Goal: Transaction & Acquisition: Purchase product/service

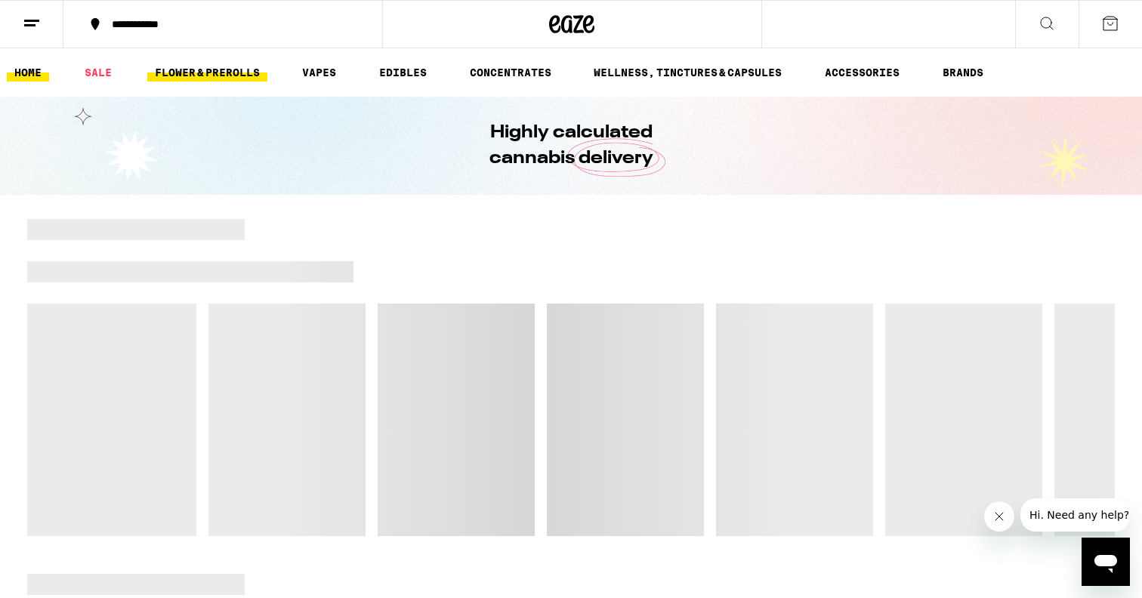
click at [241, 74] on link "FLOWER & PREROLLS" at bounding box center [207, 72] width 120 height 18
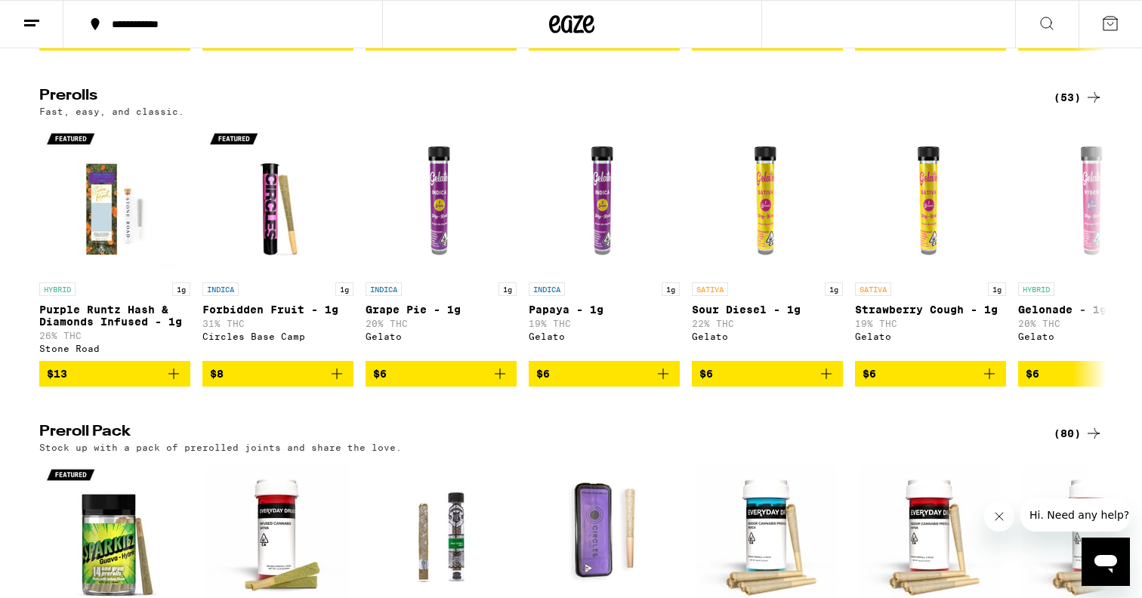
scroll to position [819, 0]
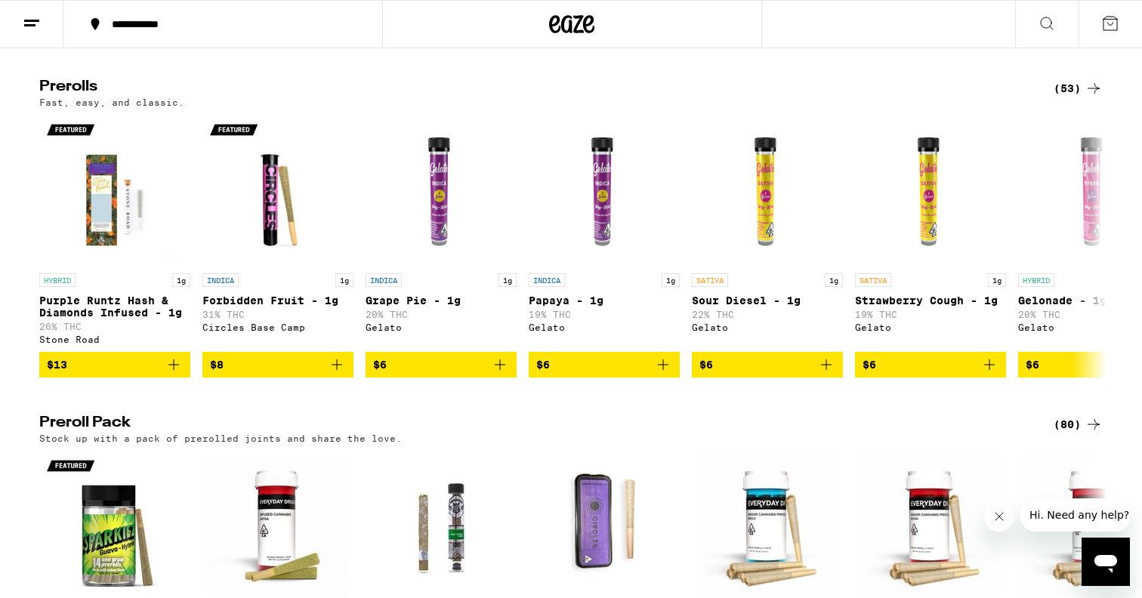
click at [1070, 95] on div "Flower: 1g - 4g (66) The best bud - 1g and 4g flower. Roll it up or pack into y…" at bounding box center [571, 190] width 1142 height 1599
click at [1070, 97] on div "(53)" at bounding box center [1077, 88] width 49 height 18
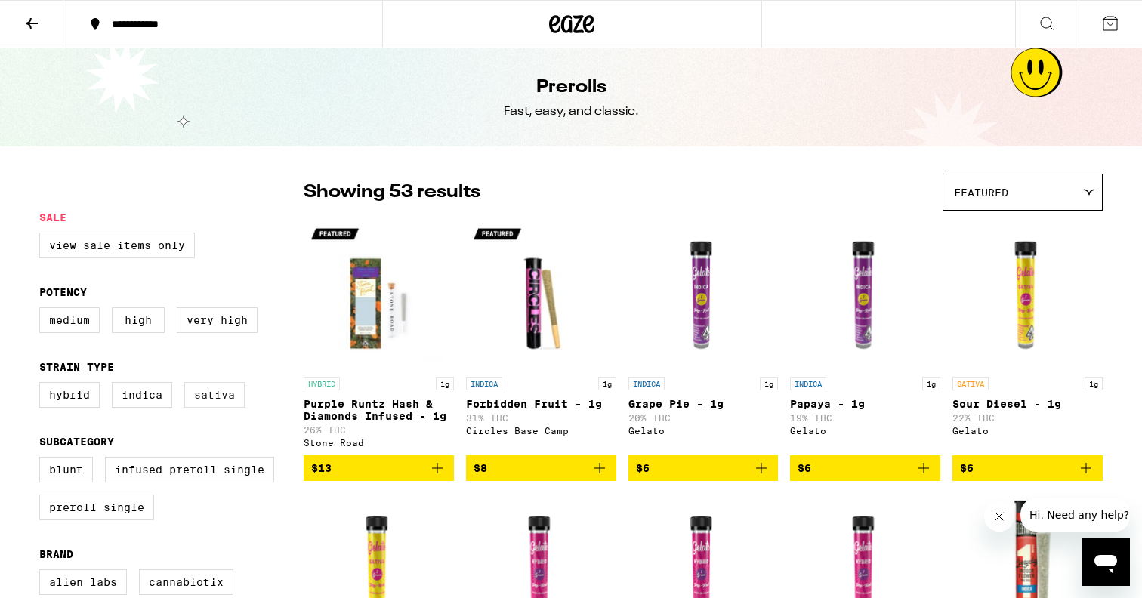
click at [207, 395] on label "Sativa" at bounding box center [214, 395] width 60 height 26
click at [43, 385] on input "Sativa" at bounding box center [42, 384] width 1 height 1
checkbox input "true"
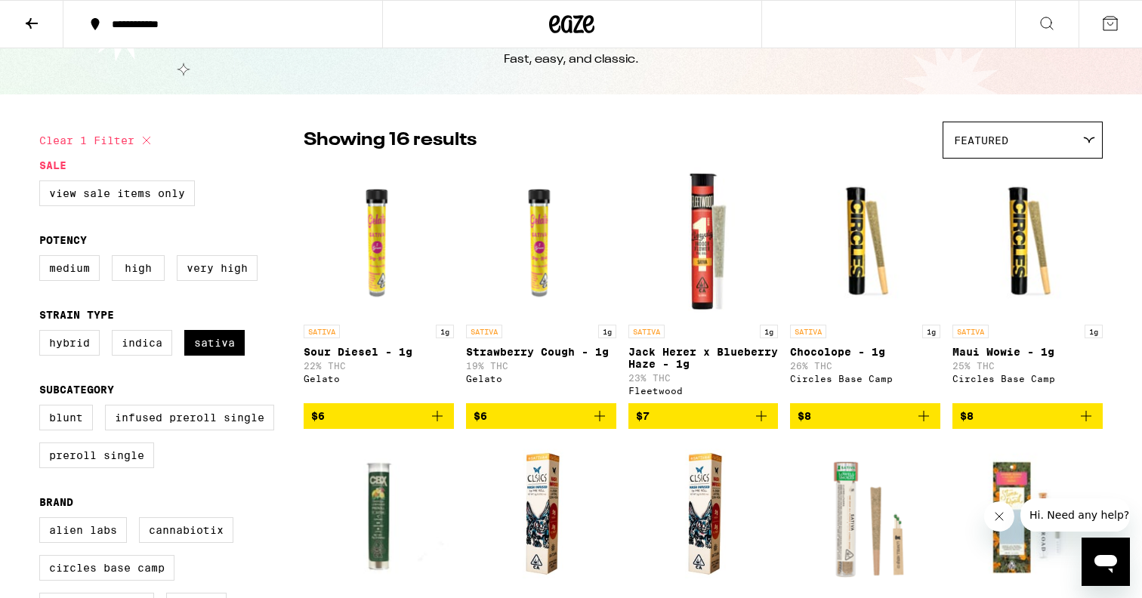
scroll to position [48, 0]
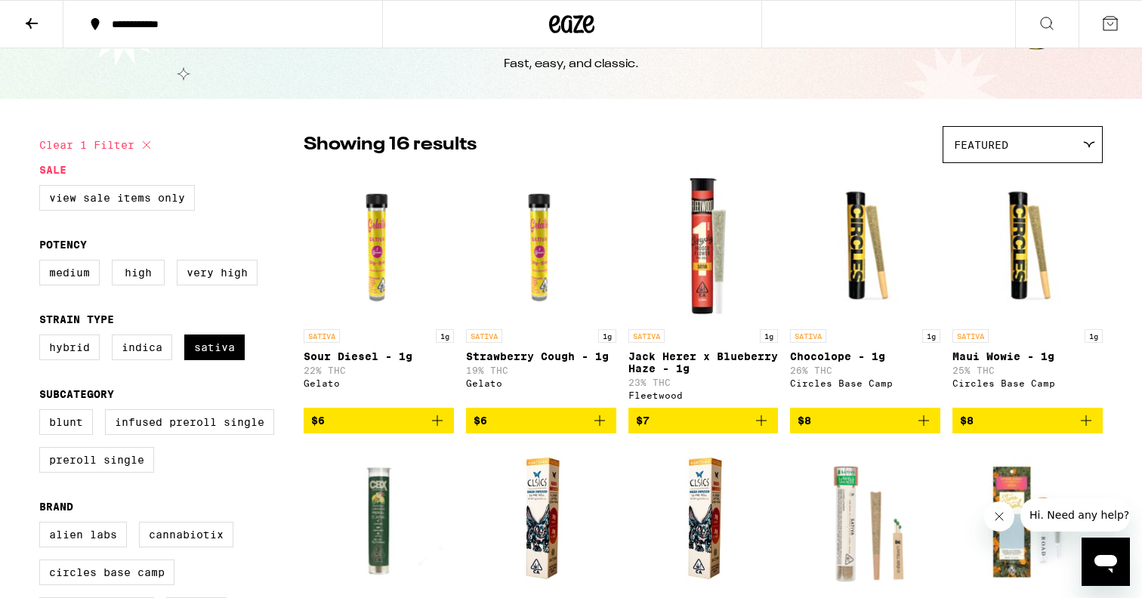
click at [24, 32] on button at bounding box center [31, 25] width 63 height 48
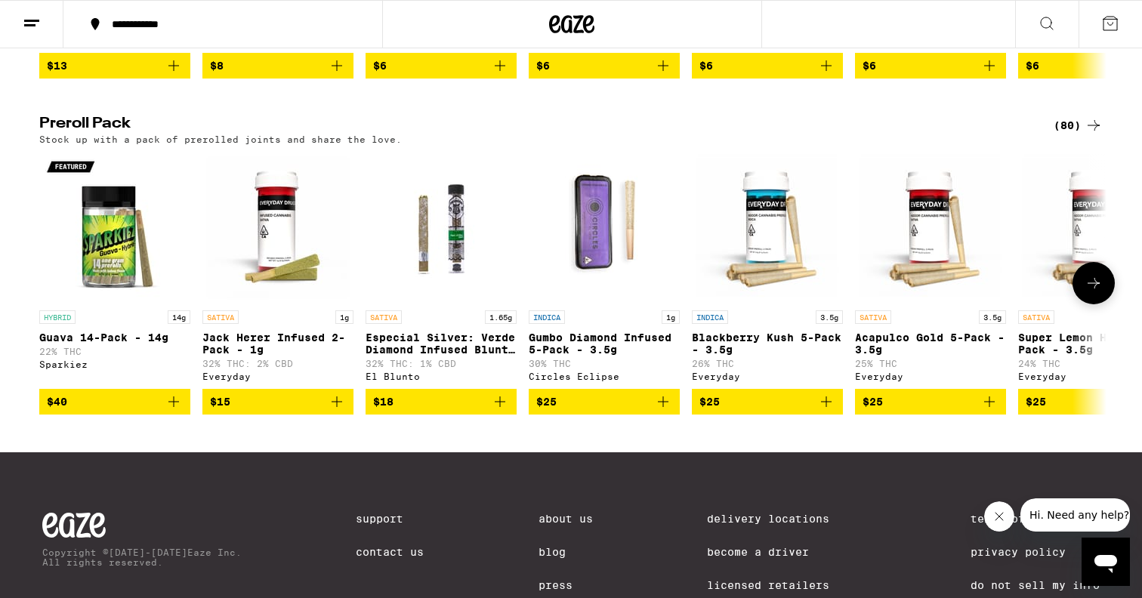
scroll to position [1118, 0]
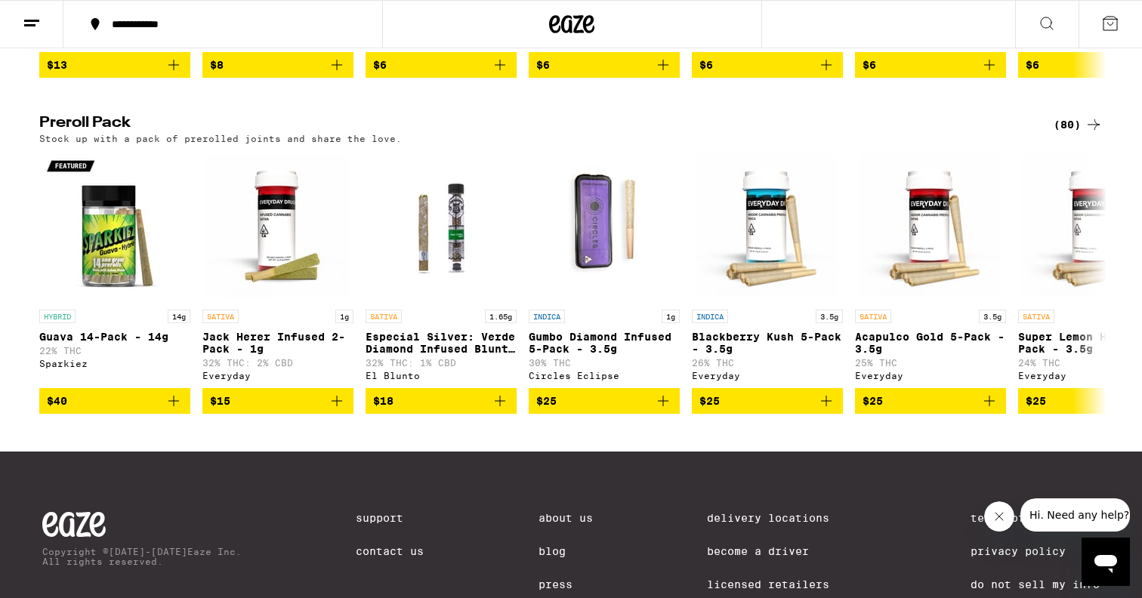
click at [1066, 134] on div "(80)" at bounding box center [1077, 125] width 49 height 18
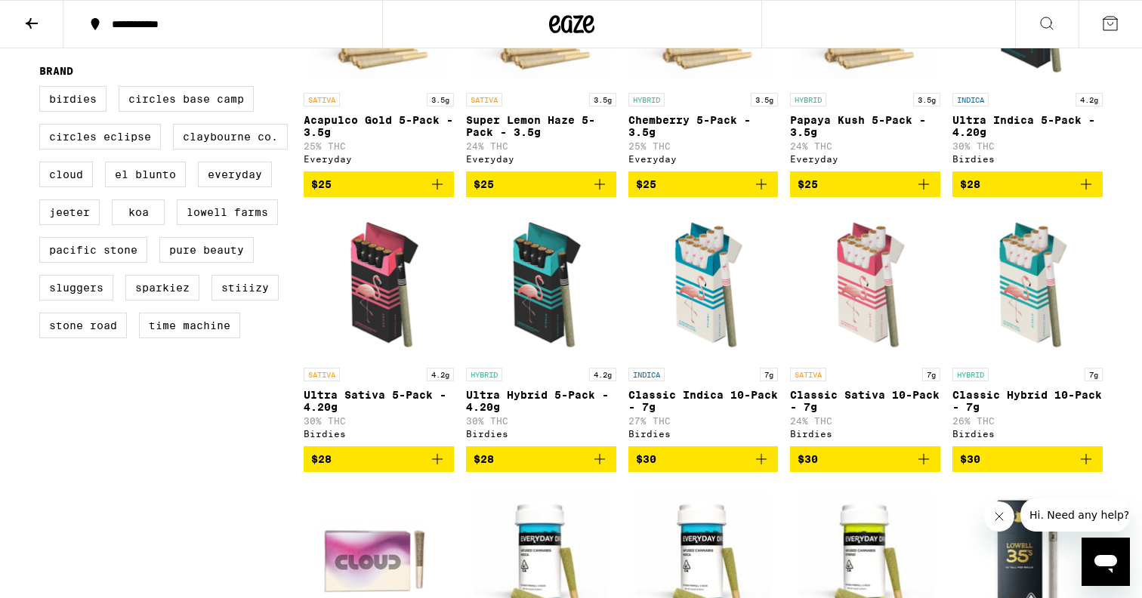
scroll to position [561, 0]
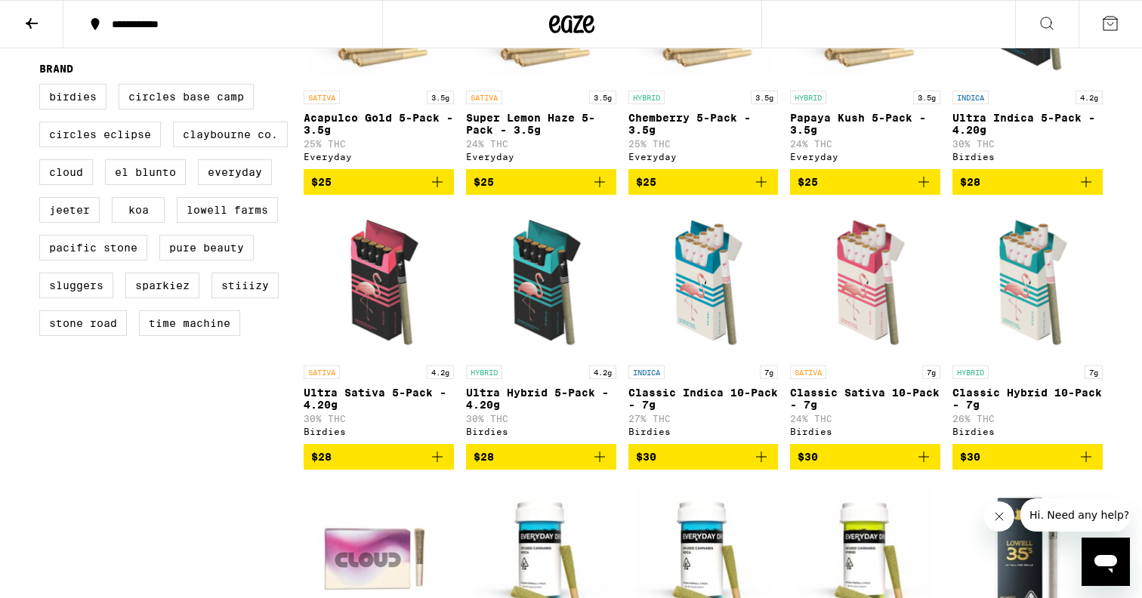
click at [433, 466] on icon "Add to bag" at bounding box center [437, 457] width 18 height 18
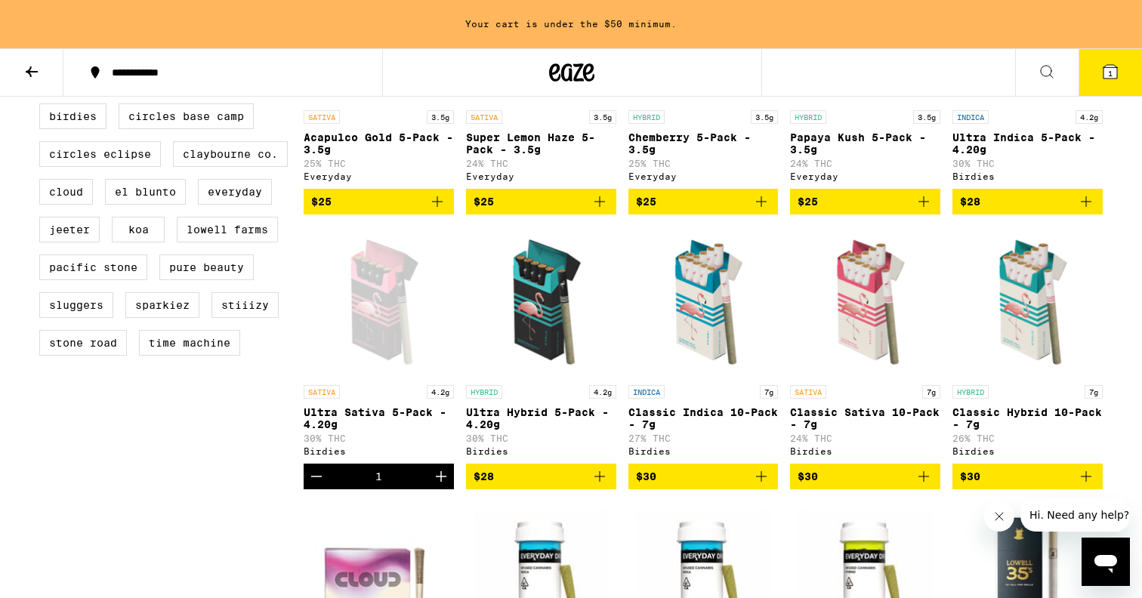
scroll to position [612, 0]
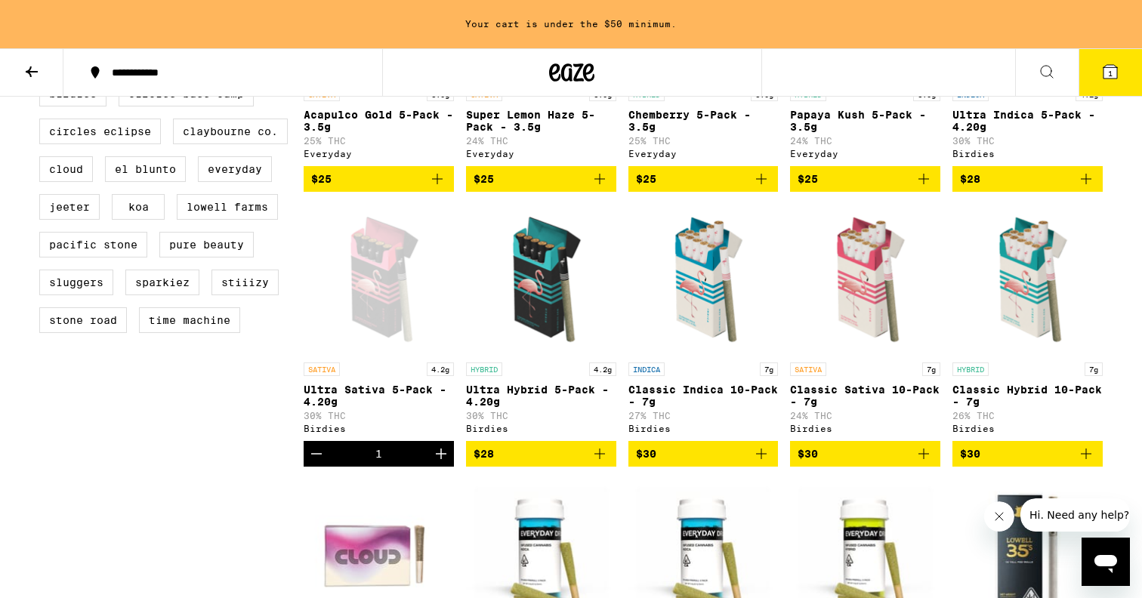
click at [600, 463] on icon "Add to bag" at bounding box center [600, 454] width 18 height 18
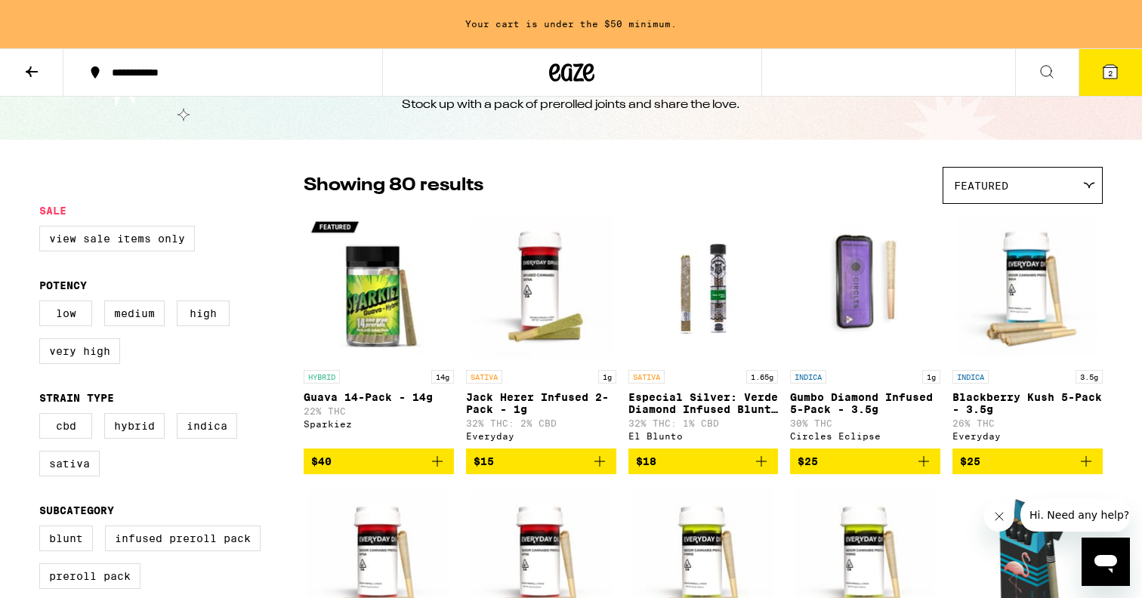
click at [34, 66] on icon at bounding box center [32, 72] width 18 height 18
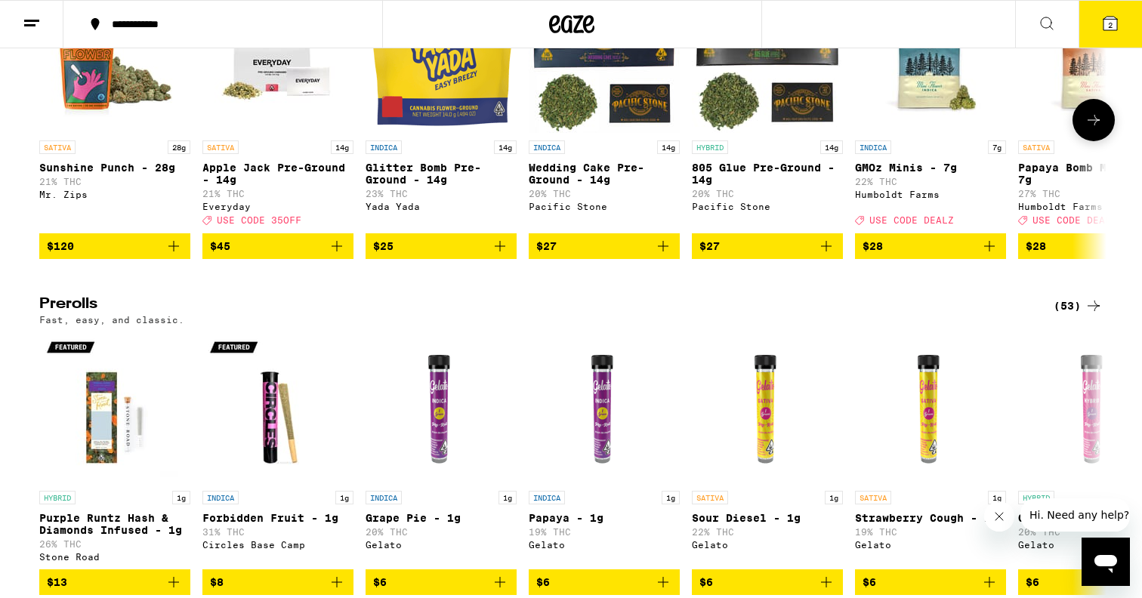
scroll to position [628, 0]
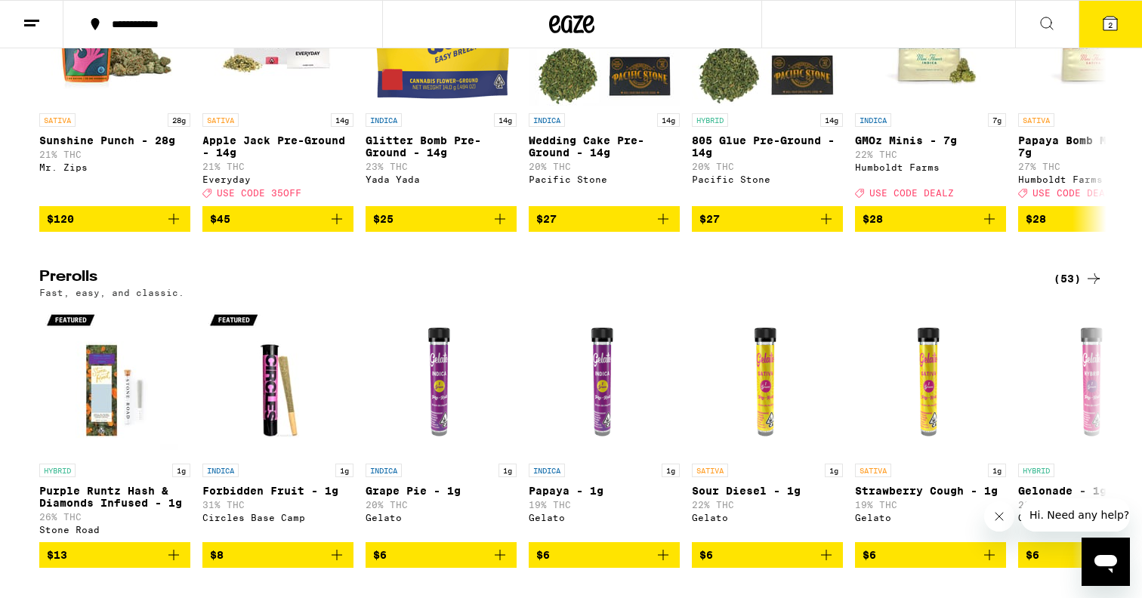
click at [1089, 288] on icon at bounding box center [1093, 279] width 18 height 18
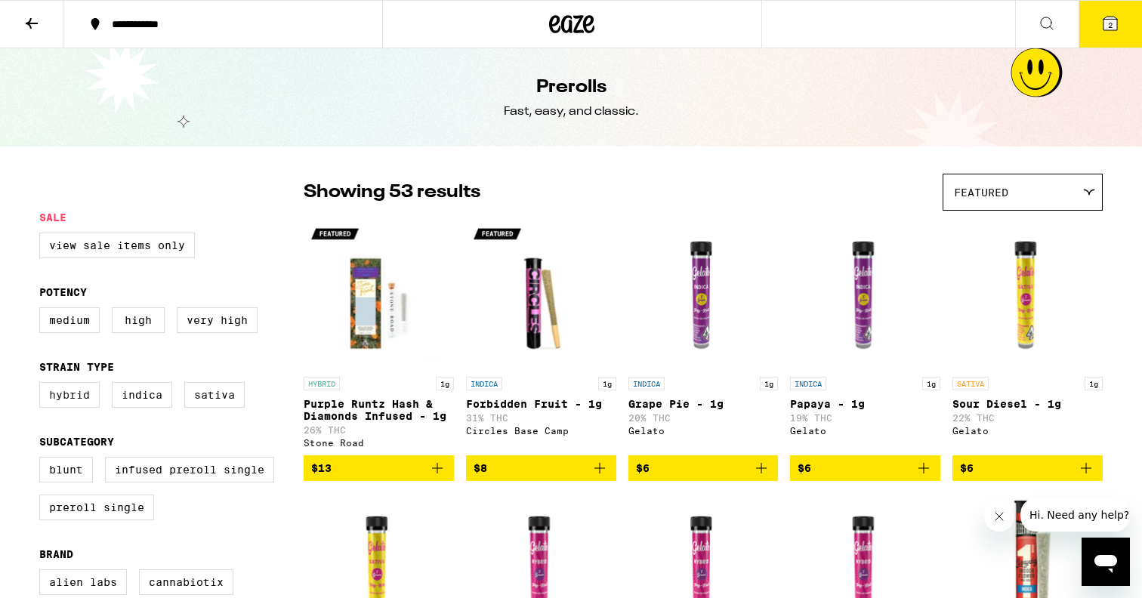
click at [85, 399] on label "Hybrid" at bounding box center [69, 395] width 60 height 26
click at [43, 385] on input "Hybrid" at bounding box center [42, 384] width 1 height 1
checkbox input "true"
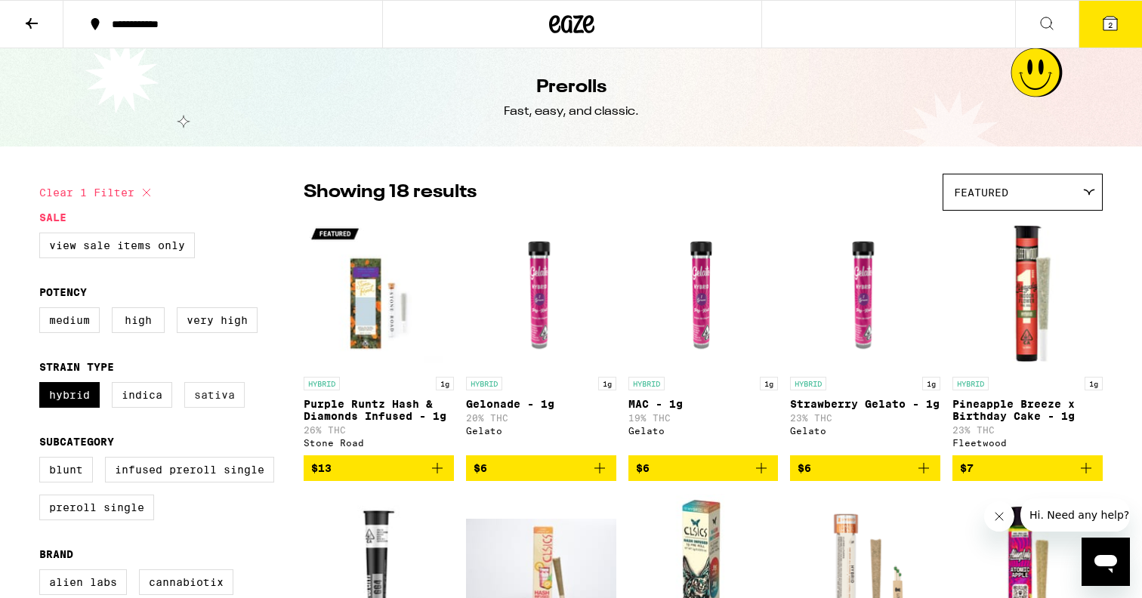
click at [230, 407] on label "Sativa" at bounding box center [214, 395] width 60 height 26
click at [43, 385] on input "Sativa" at bounding box center [42, 384] width 1 height 1
checkbox input "true"
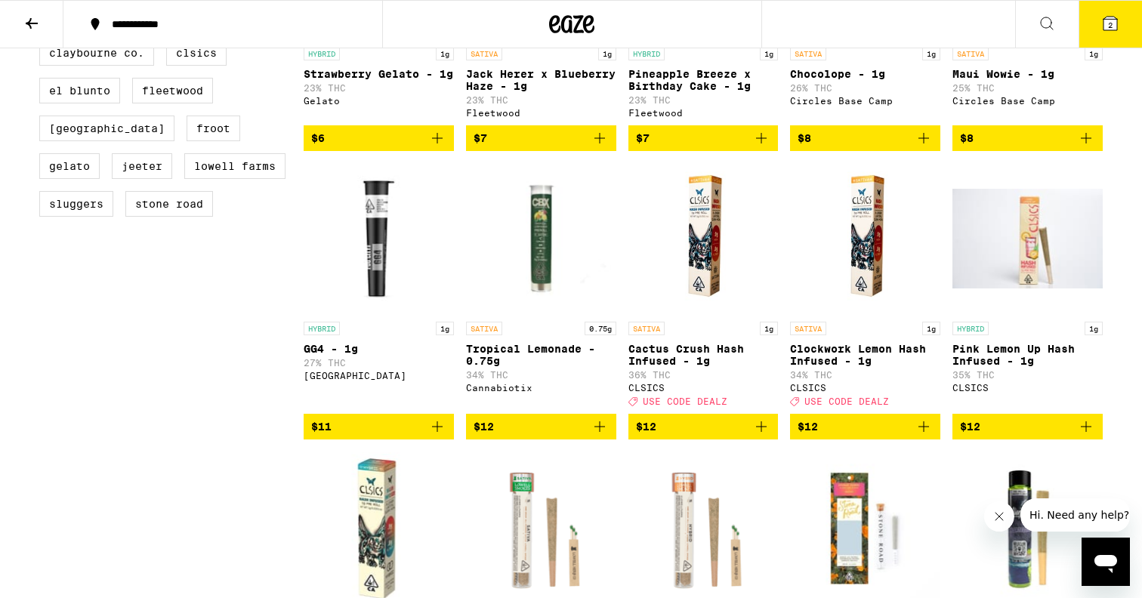
scroll to position [613, 0]
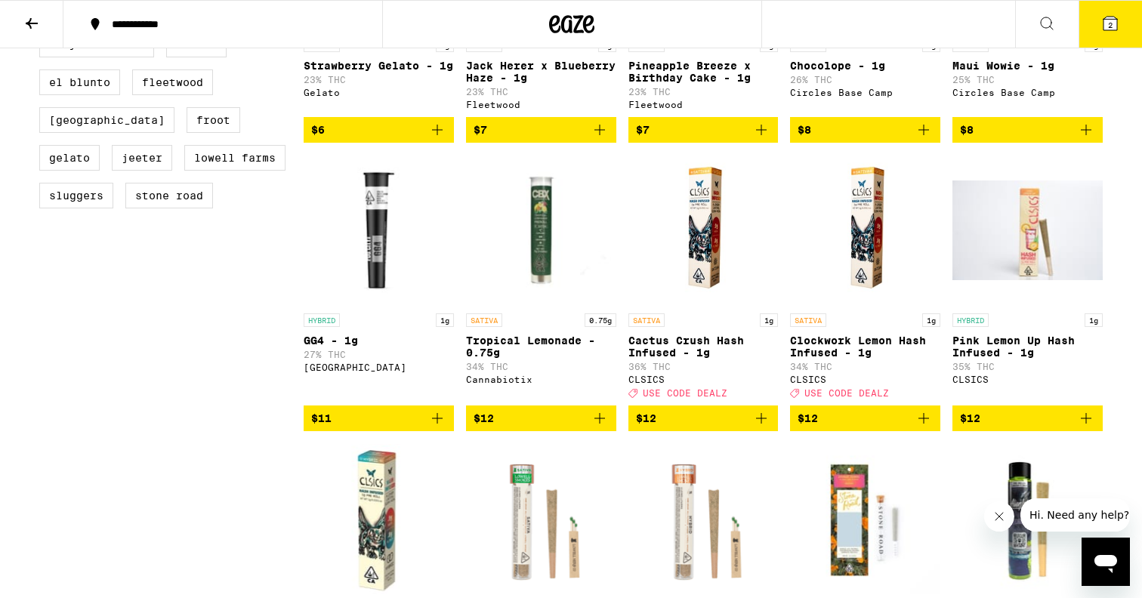
click at [436, 424] on icon "Add to bag" at bounding box center [437, 418] width 11 height 11
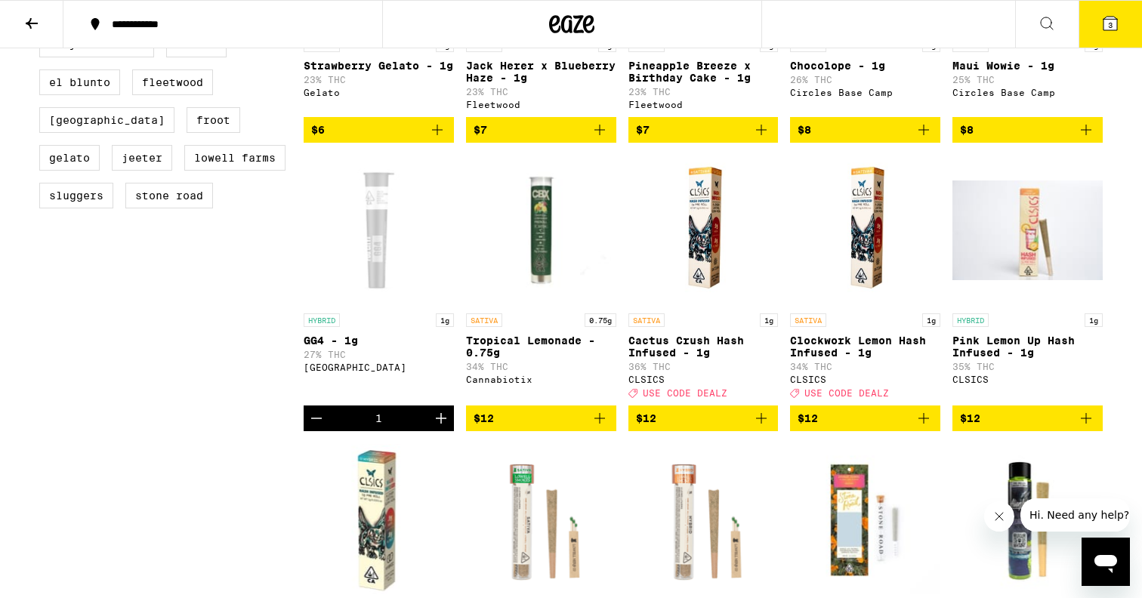
click at [436, 424] on icon "Increment" at bounding box center [441, 418] width 11 height 11
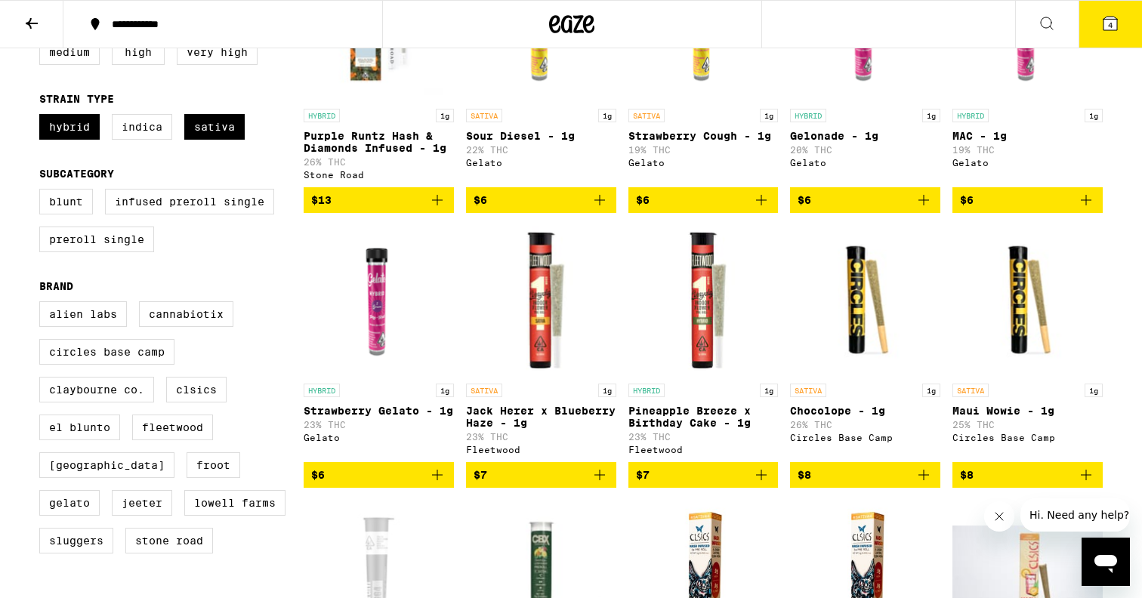
scroll to position [280, 0]
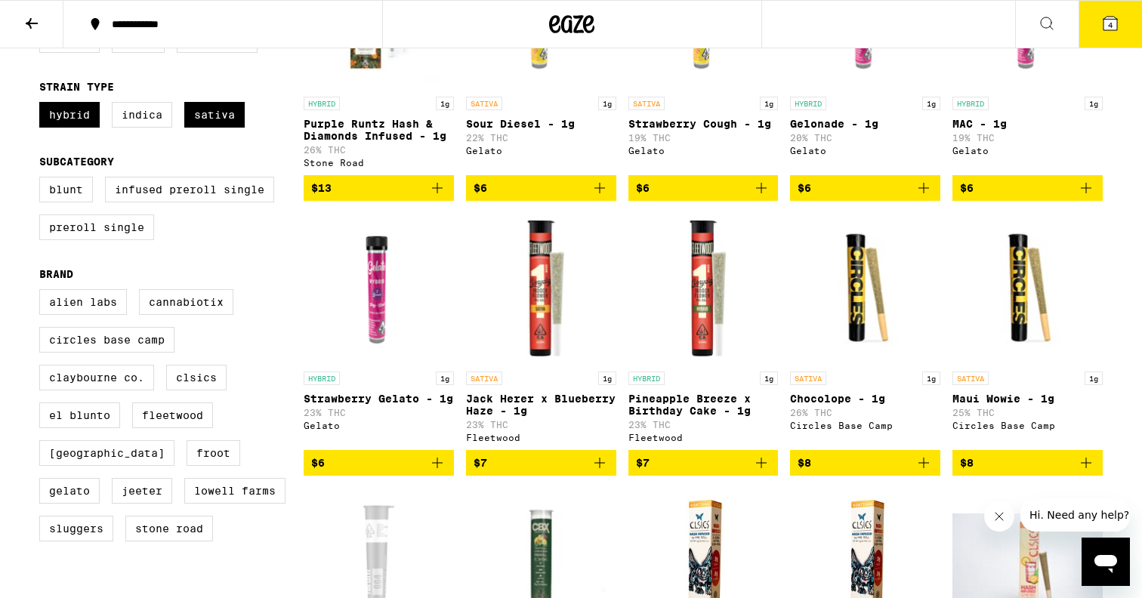
click at [761, 468] on icon "Add to bag" at bounding box center [761, 463] width 11 height 11
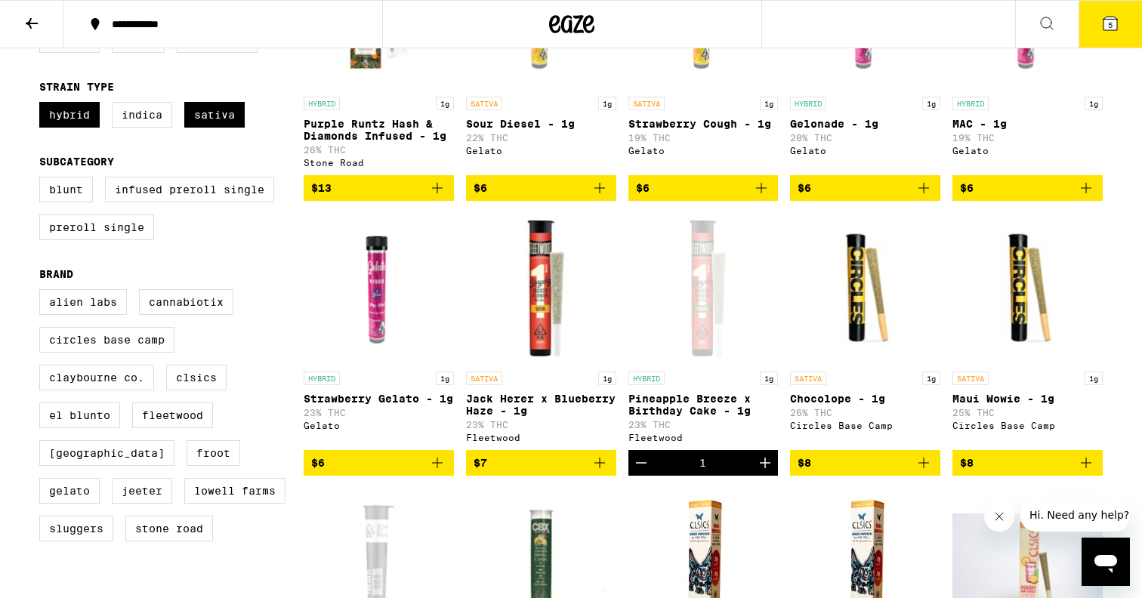
click at [762, 468] on icon "Increment" at bounding box center [765, 463] width 11 height 11
click at [1108, 27] on span "6" at bounding box center [1110, 24] width 5 height 9
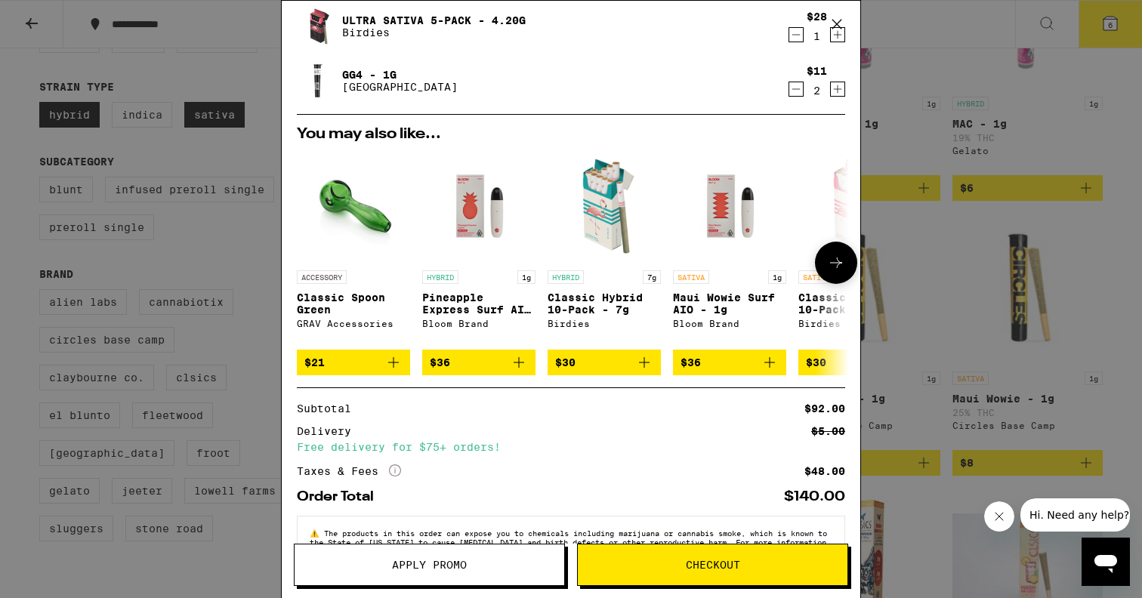
scroll to position [207, 0]
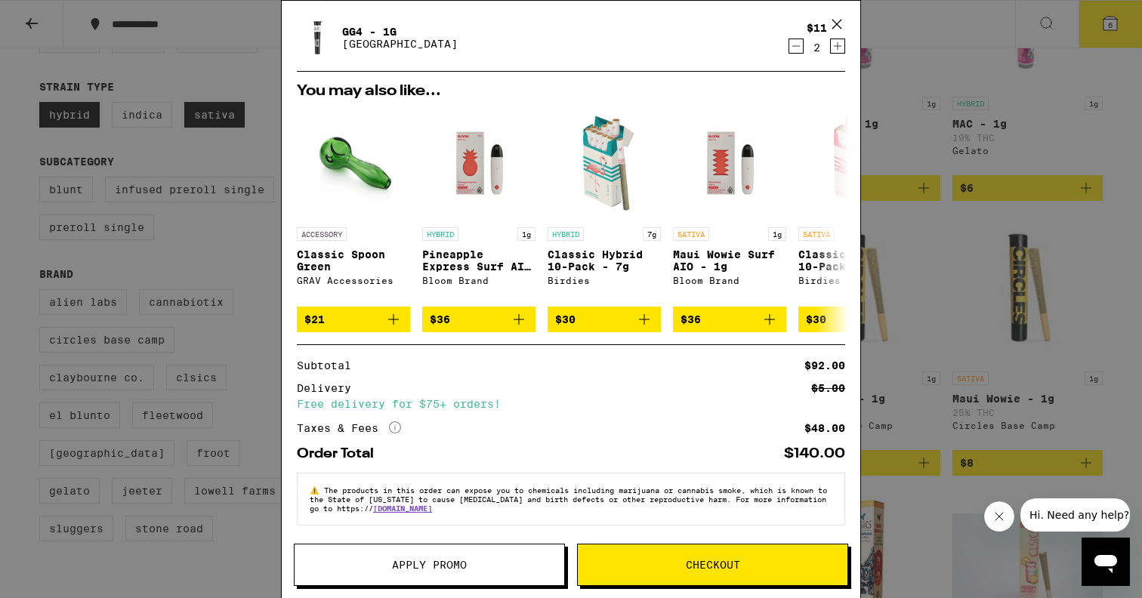
click at [669, 572] on button "Checkout" at bounding box center [712, 565] width 271 height 42
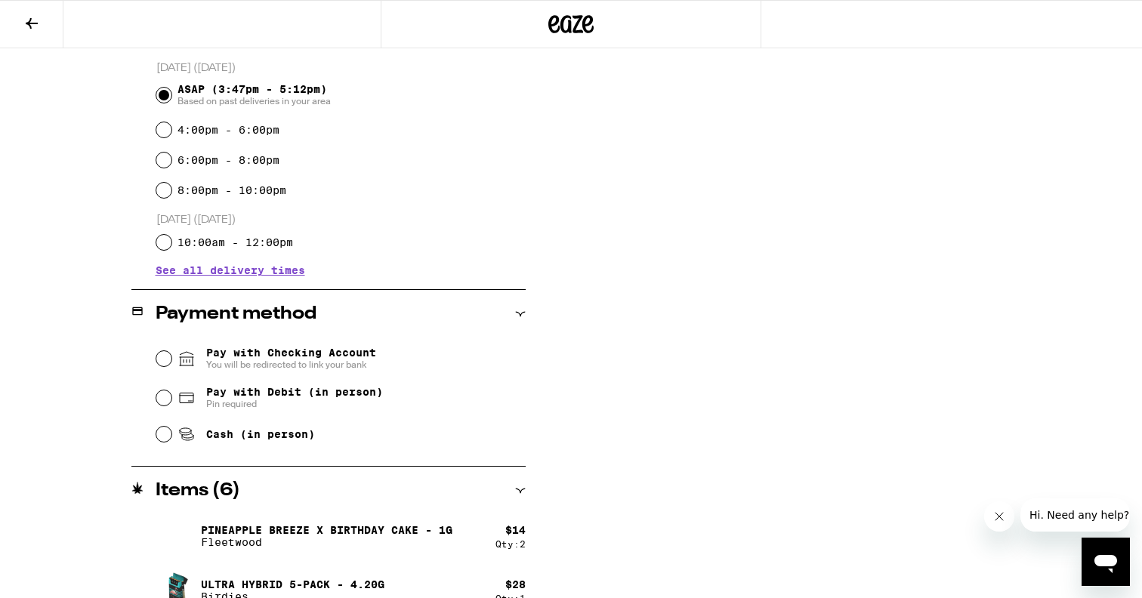
scroll to position [415, 0]
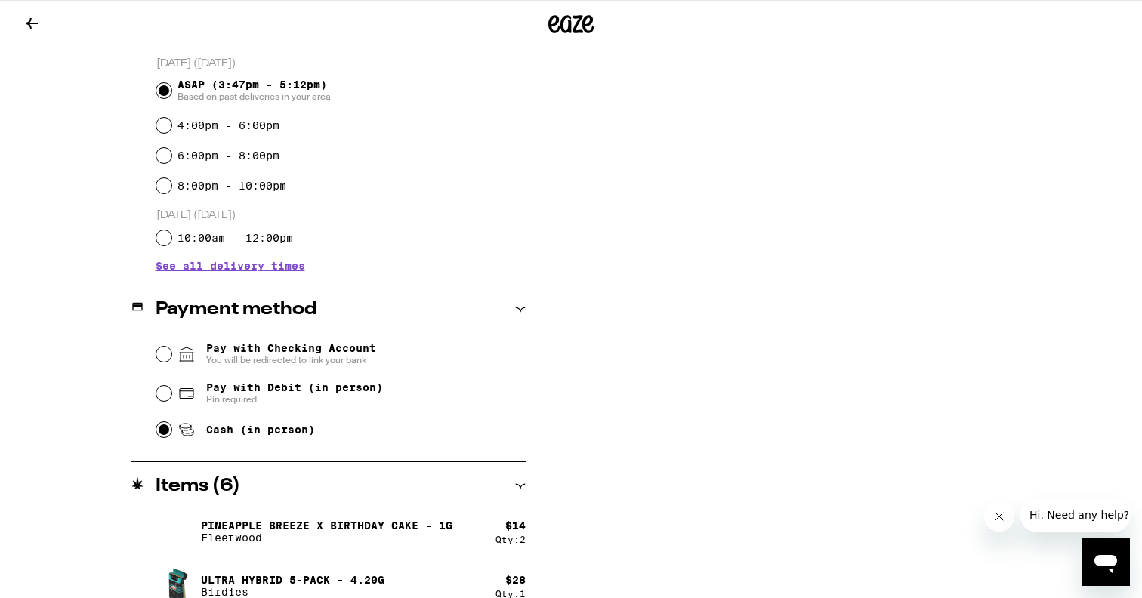
click at [162, 437] on input "Cash (in person)" at bounding box center [163, 429] width 15 height 15
radio input "true"
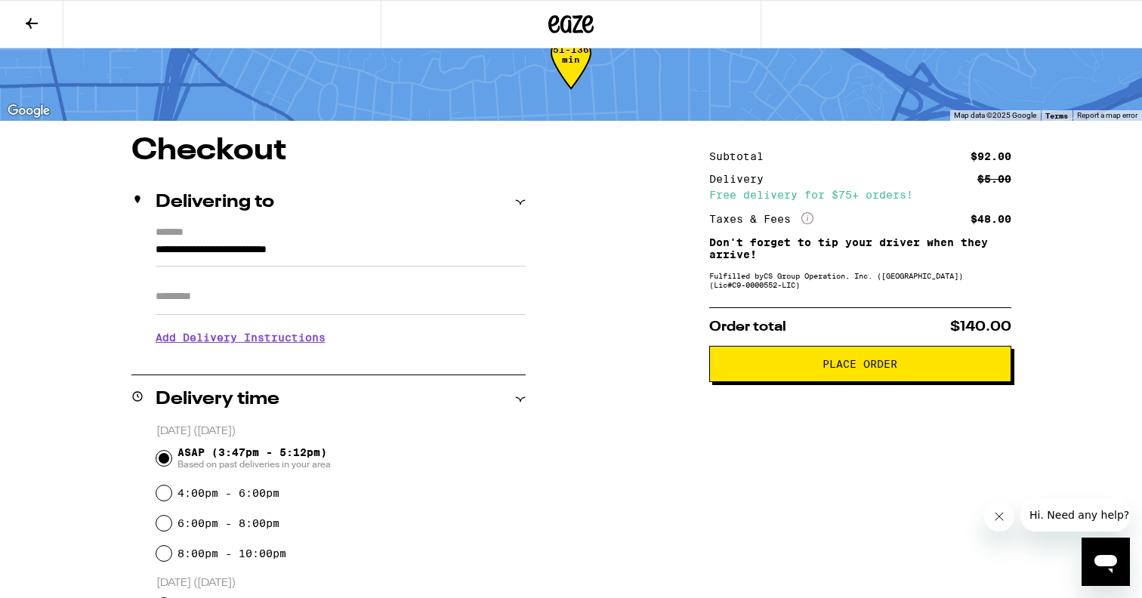
scroll to position [0, 0]
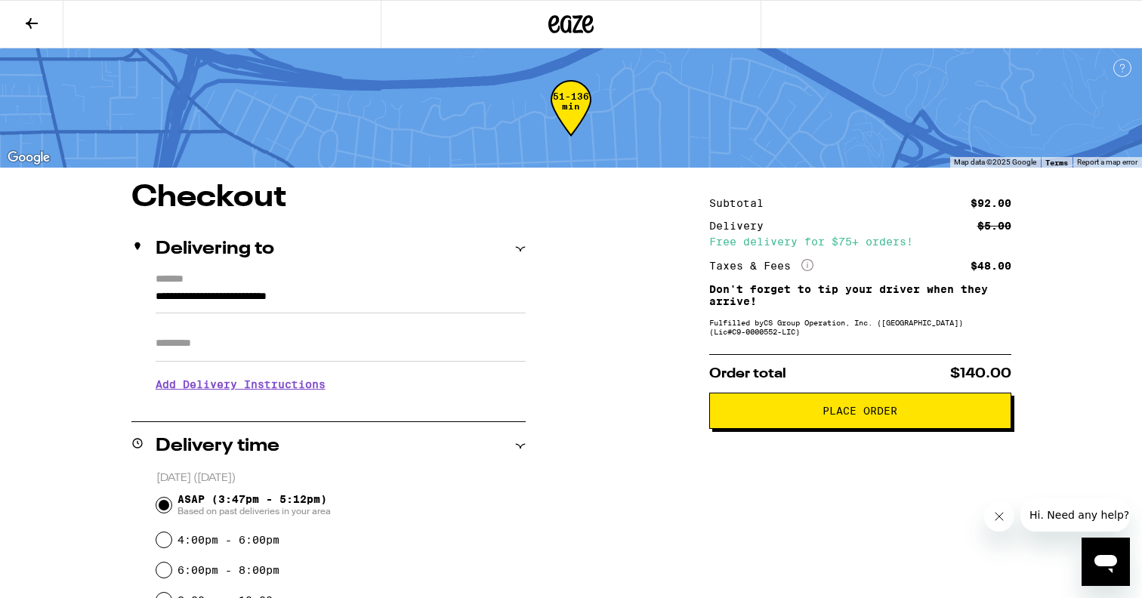
click at [873, 424] on button "Place Order" at bounding box center [860, 411] width 302 height 36
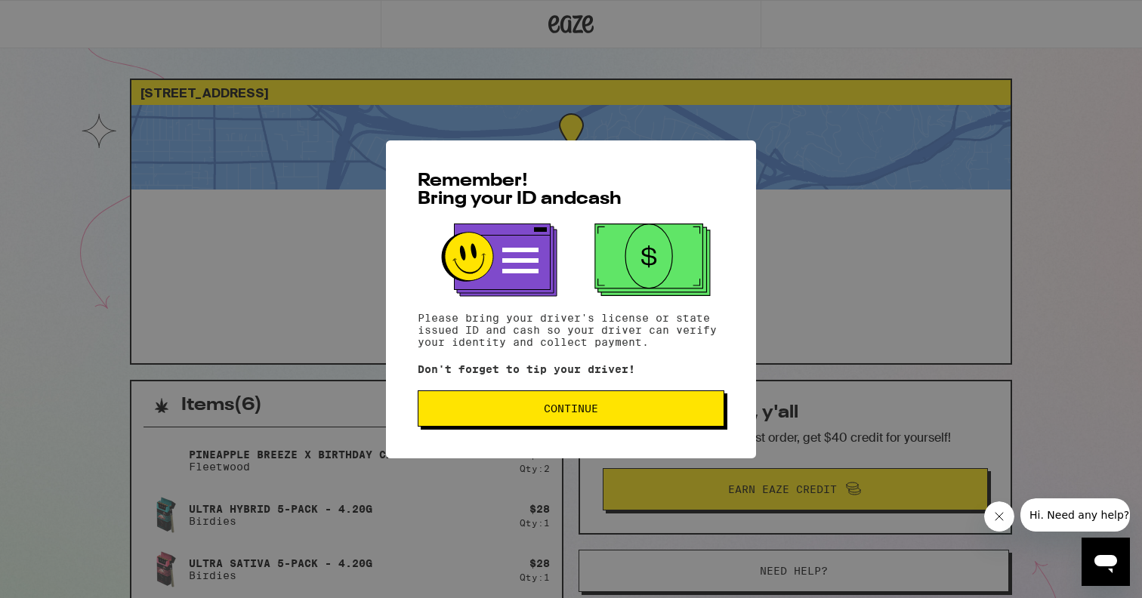
click at [615, 401] on button "Continue" at bounding box center [571, 408] width 307 height 36
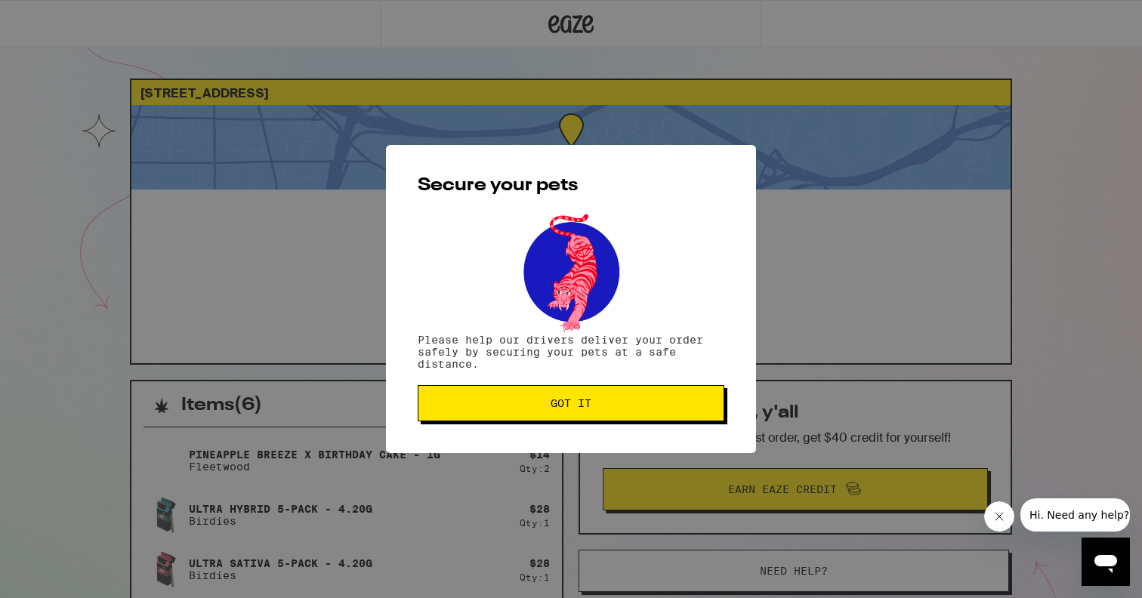
click at [587, 403] on span "Got it" at bounding box center [571, 403] width 41 height 11
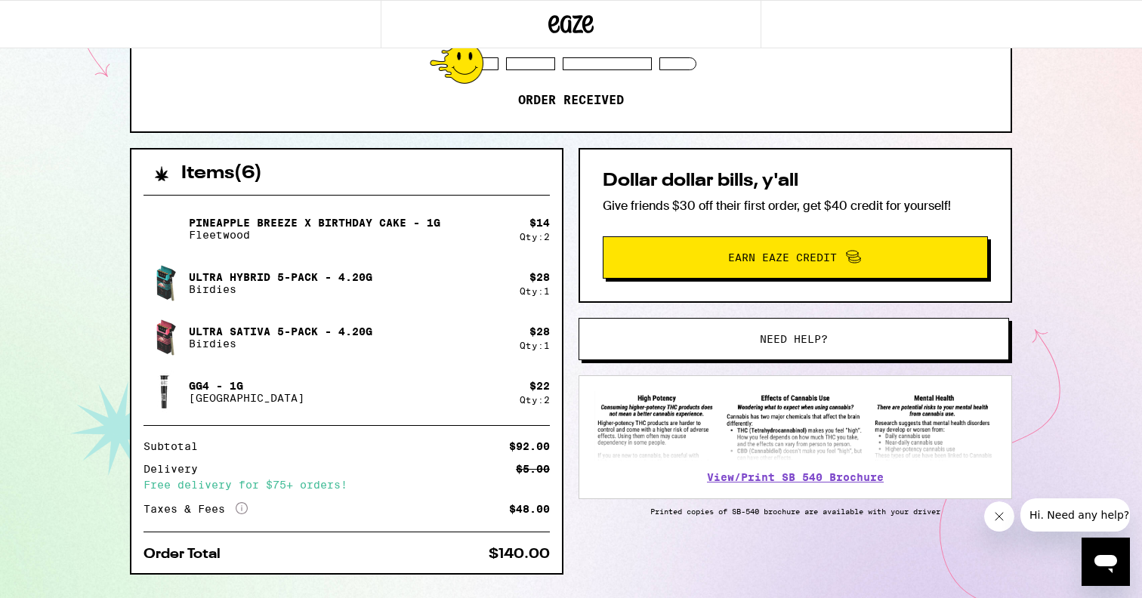
scroll to position [269, 0]
